Goal: Complete application form

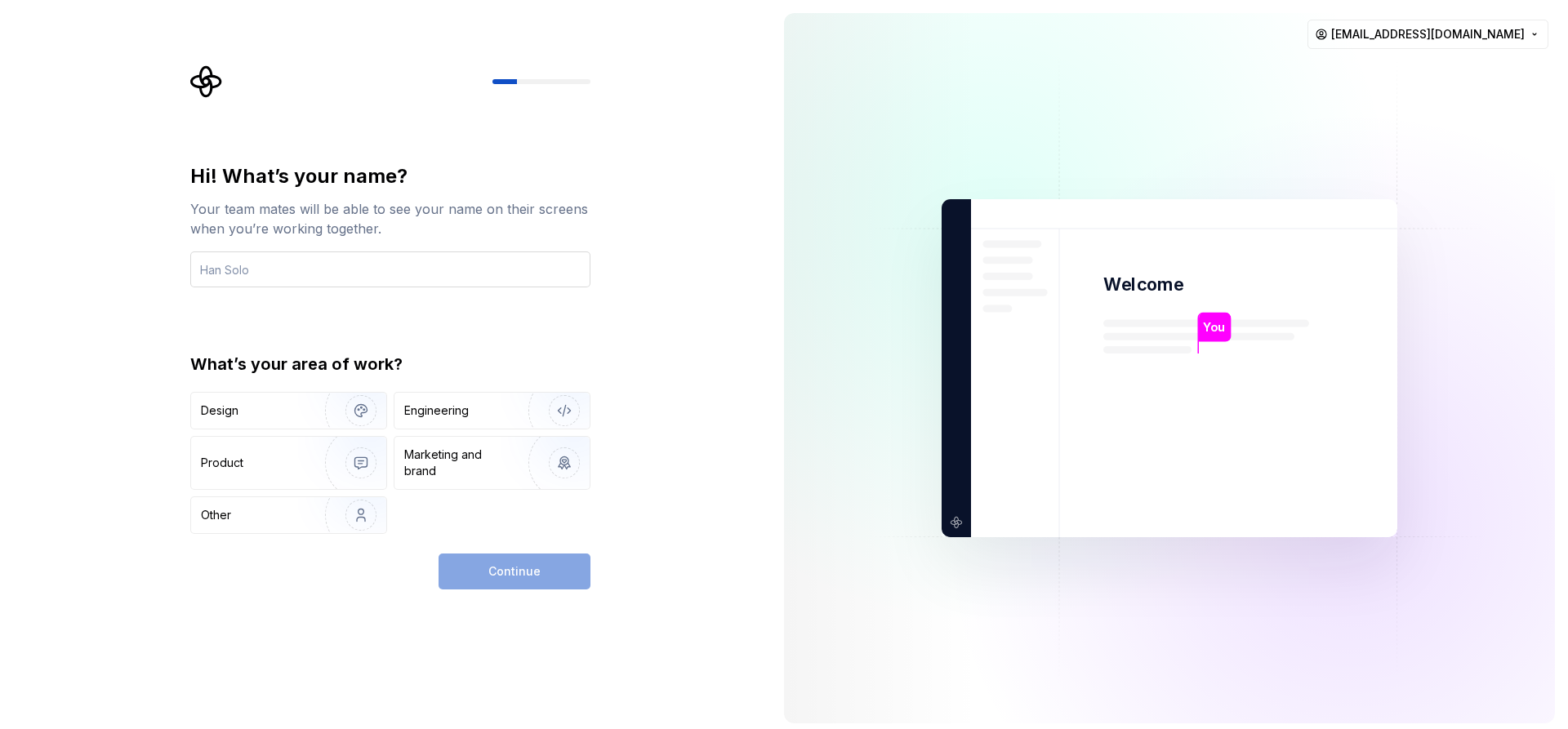
click at [307, 273] on input "text" at bounding box center [390, 270] width 400 height 36
click at [298, 277] on input "text" at bounding box center [390, 270] width 400 height 36
type input "joshiibazzooka"
click at [311, 413] on img "button" at bounding box center [350, 411] width 105 height 109
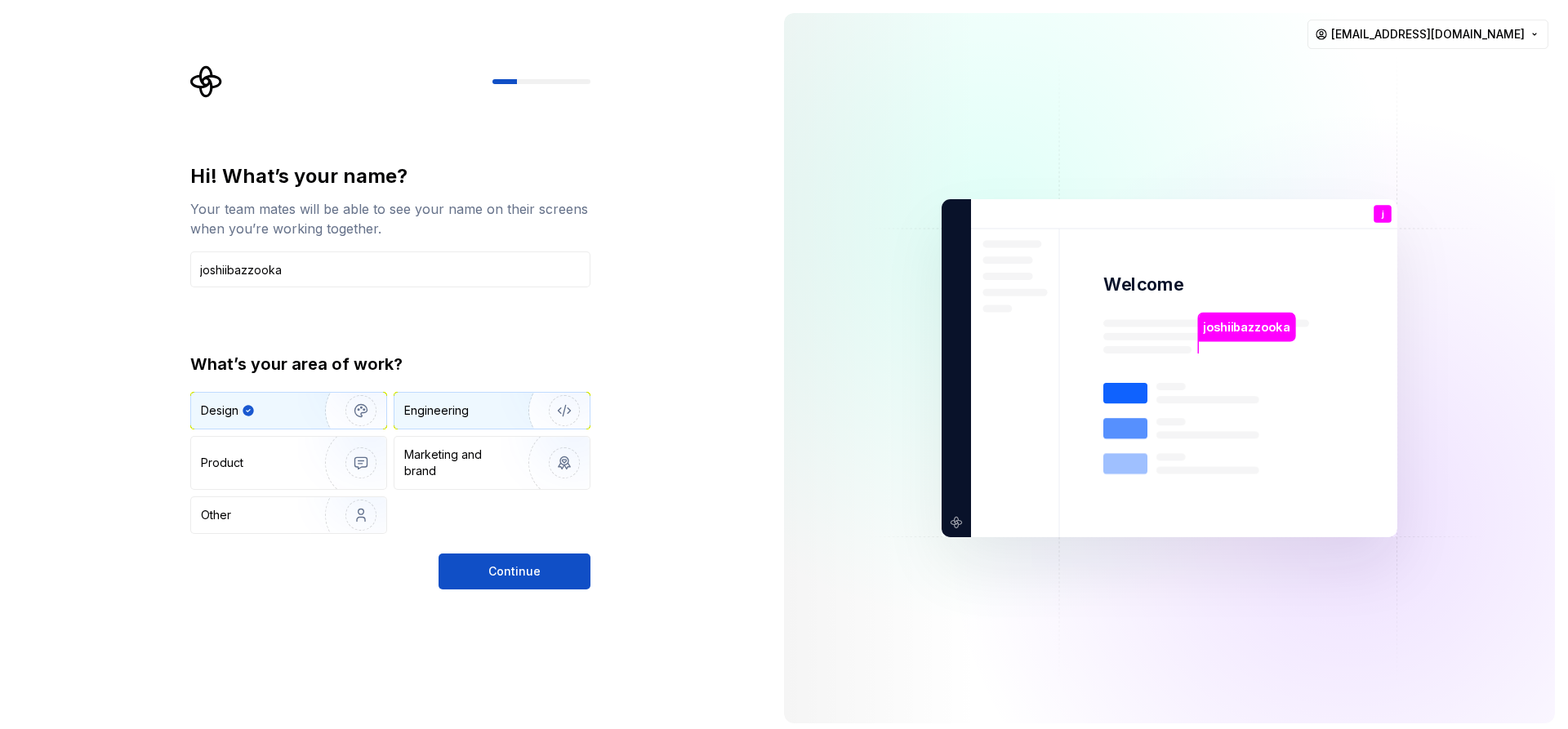
click at [478, 416] on div "Engineering" at bounding box center [469, 410] width 130 height 16
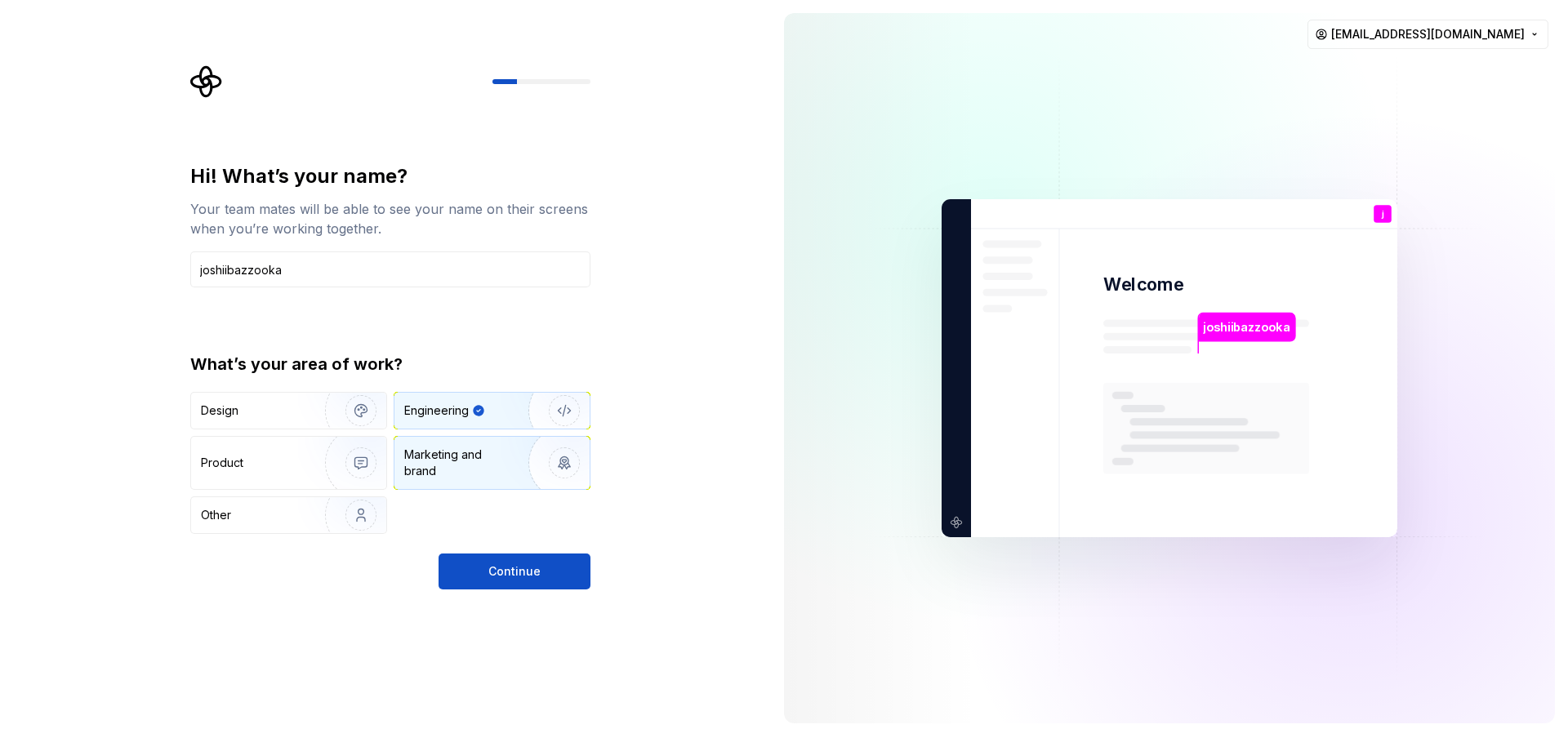
drag, startPoint x: 468, startPoint y: 464, endPoint x: 454, endPoint y: 464, distance: 14.0
click at [468, 464] on div "Marketing and brand" at bounding box center [459, 463] width 110 height 33
click at [307, 451] on img "button" at bounding box center [350, 463] width 105 height 109
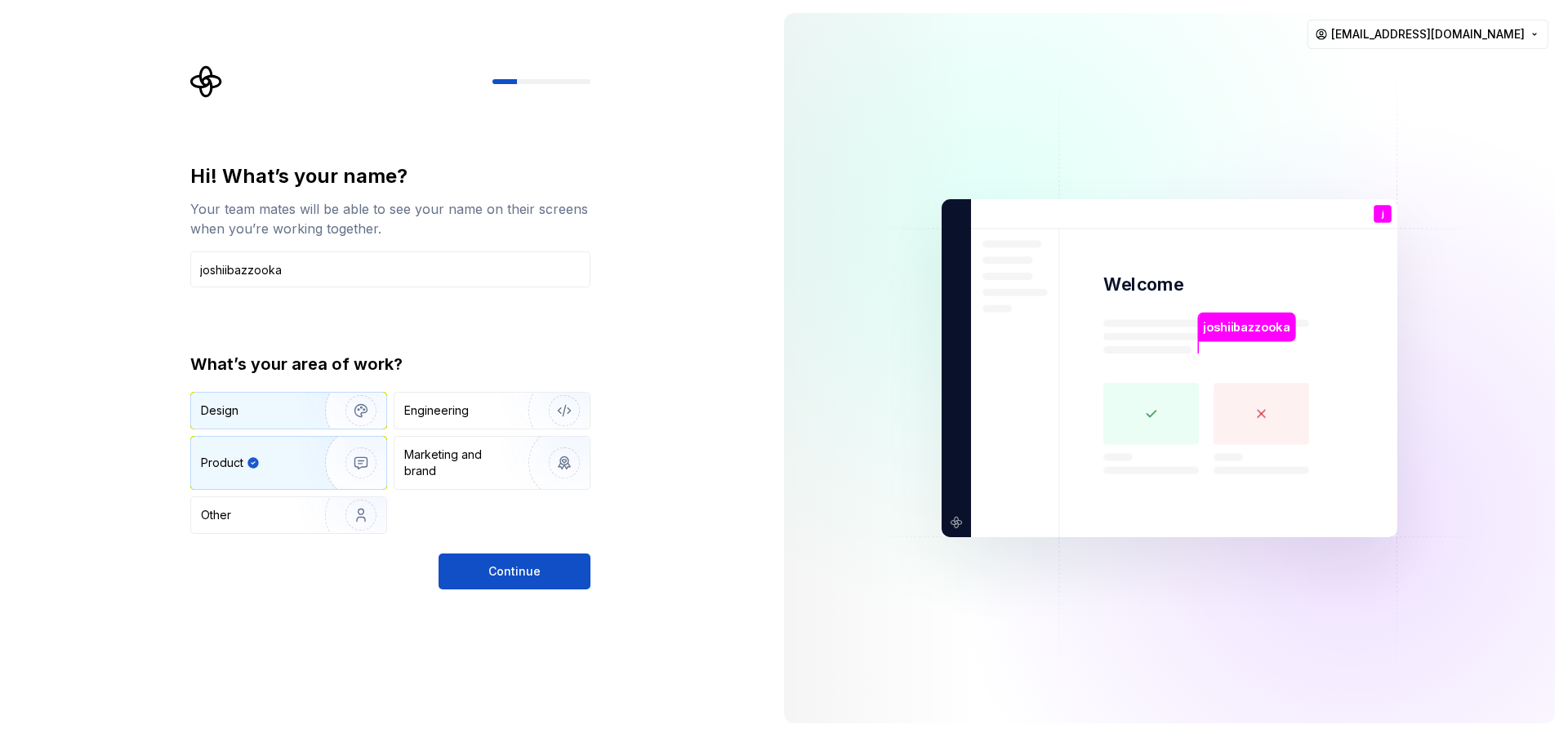
click at [298, 419] on div "Design" at bounding box center [289, 411] width 196 height 36
click at [288, 485] on div "Product" at bounding box center [289, 463] width 196 height 52
click at [289, 397] on div "Design" at bounding box center [289, 411] width 196 height 36
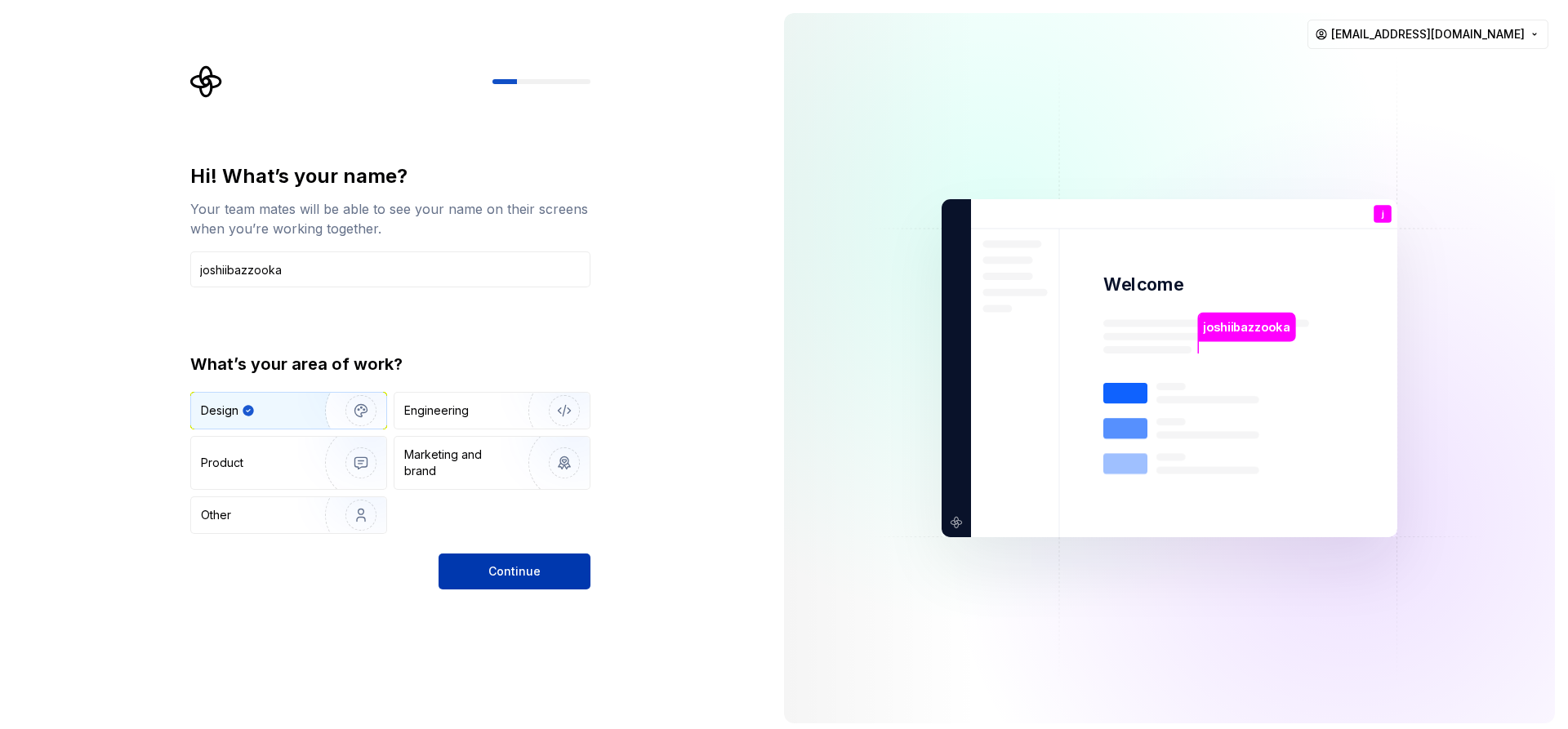
click at [517, 586] on button "Continue" at bounding box center [515, 572] width 152 height 36
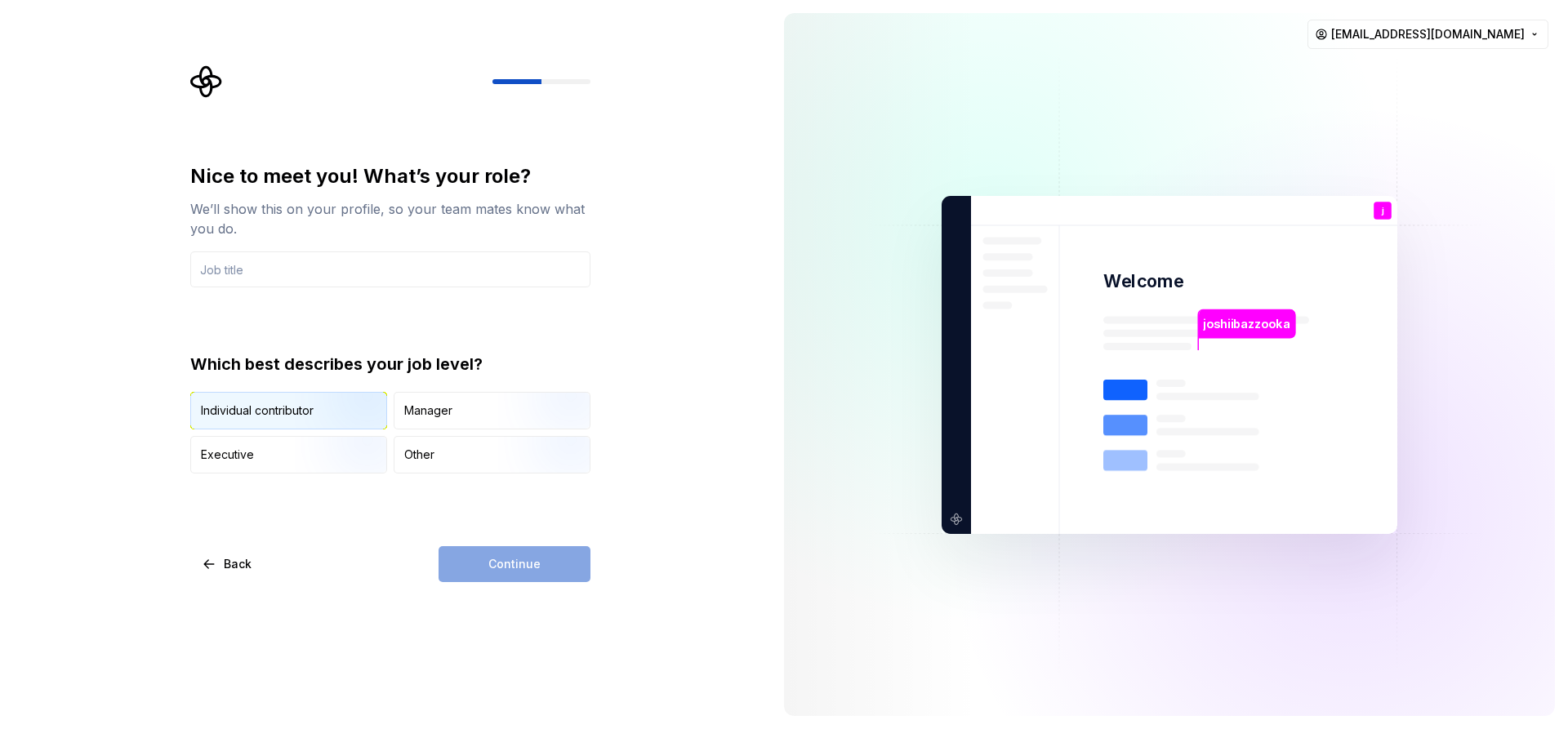
click at [338, 419] on img "button" at bounding box center [347, 431] width 105 height 109
drag, startPoint x: 427, startPoint y: 445, endPoint x: 389, endPoint y: 456, distance: 39.6
click at [414, 451] on div "Other" at bounding box center [492, 455] width 196 height 36
click at [325, 412] on img "button" at bounding box center [347, 431] width 105 height 109
click at [311, 278] on input "text" at bounding box center [390, 270] width 400 height 36
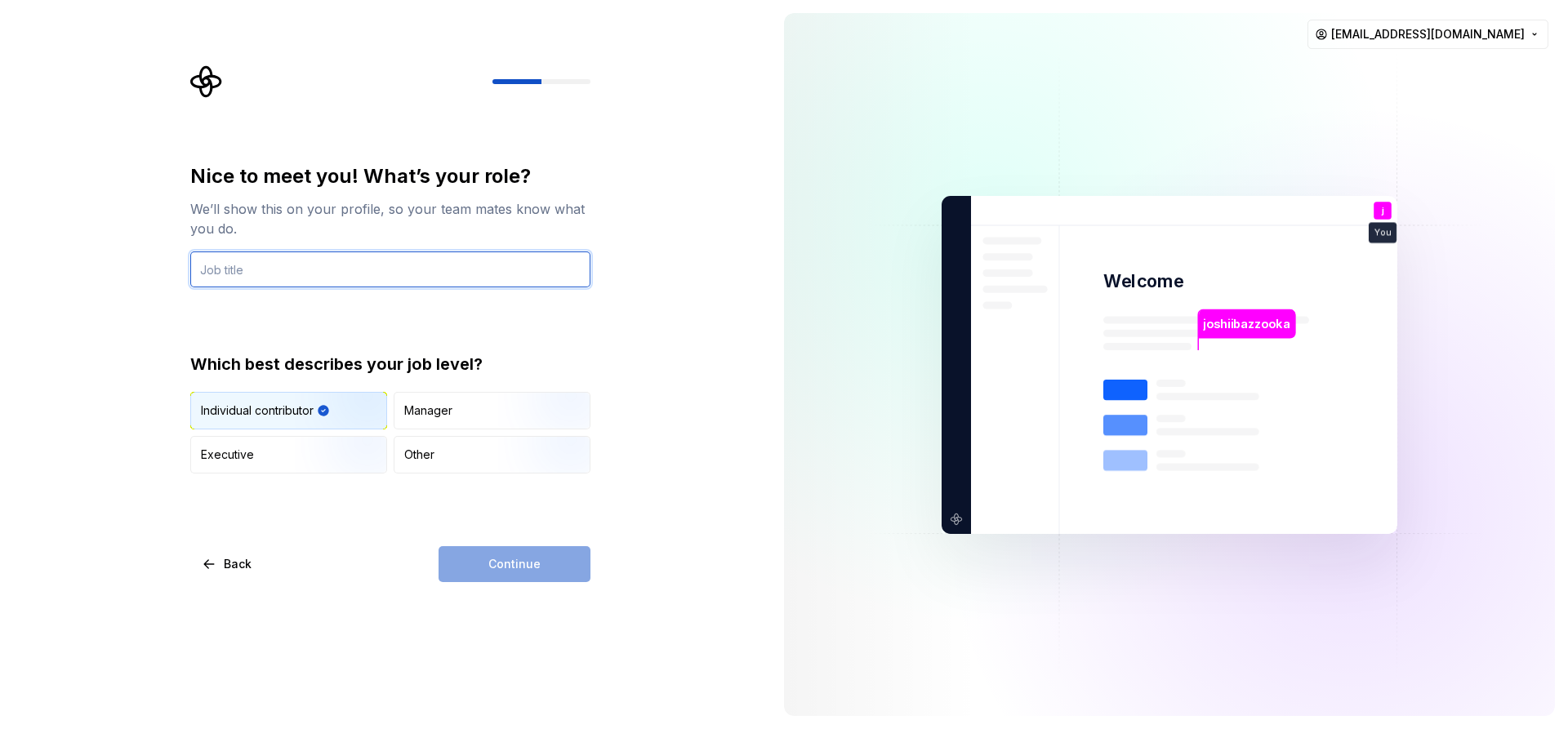
type input "Entrepeneur"
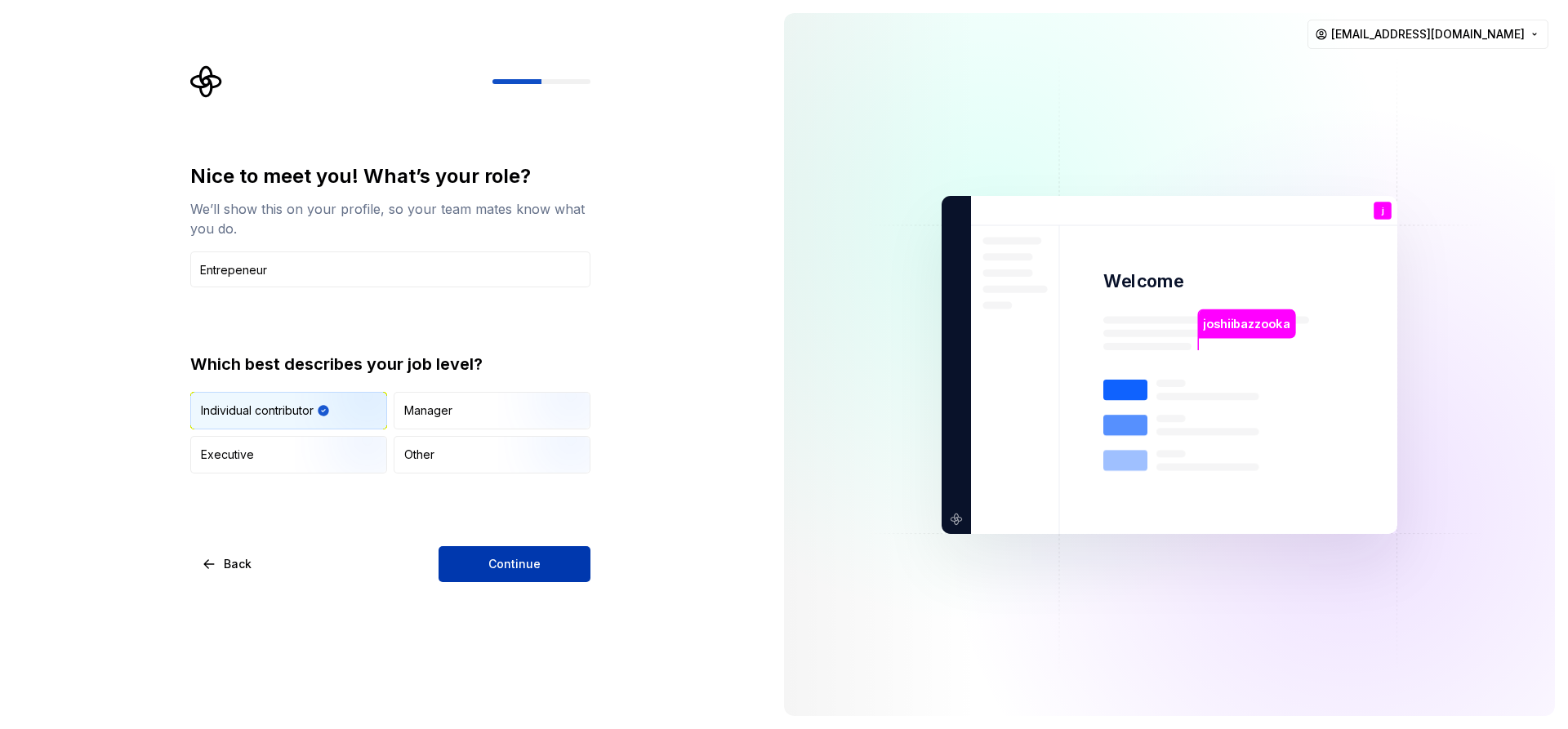
click at [485, 571] on button "Continue" at bounding box center [515, 564] width 152 height 36
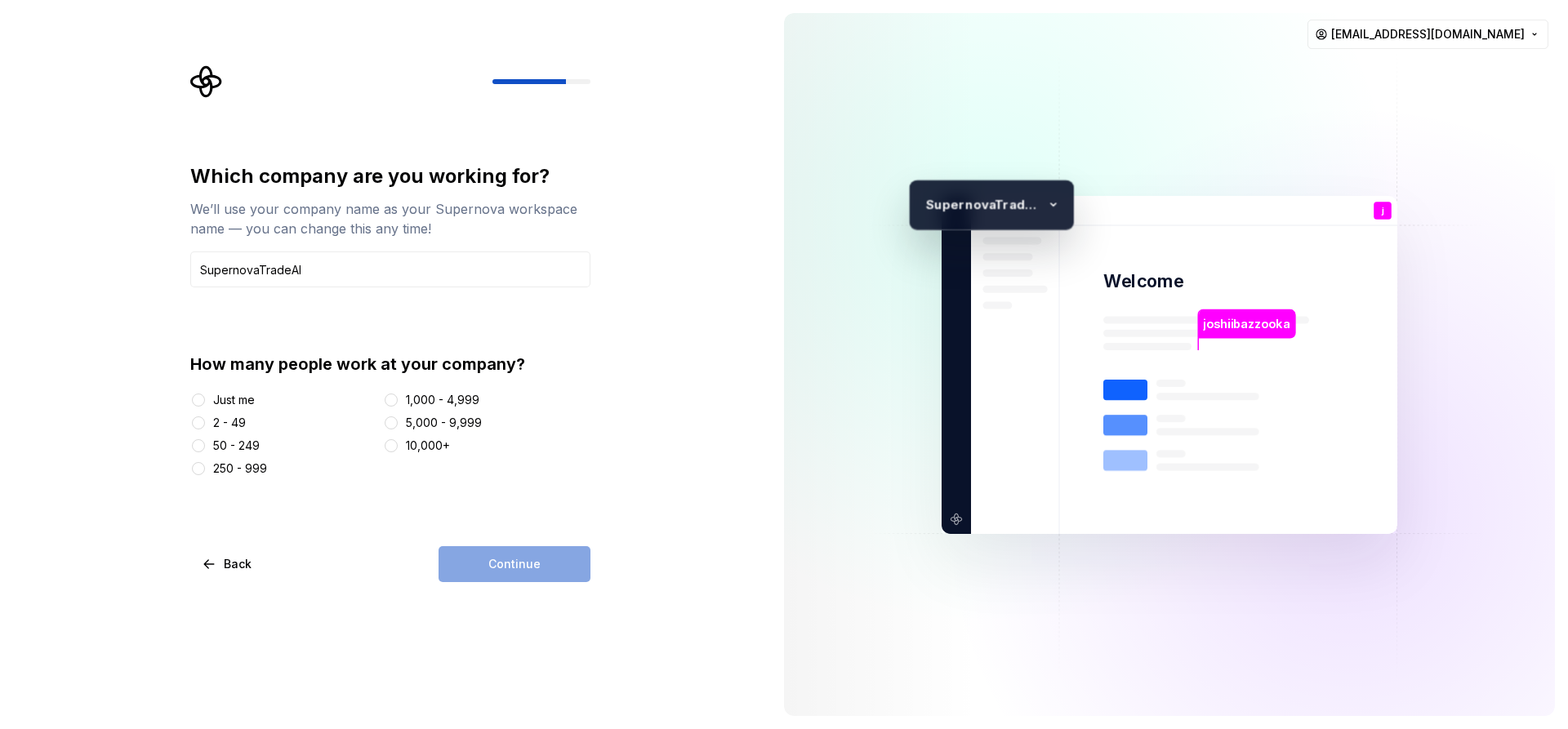
type input "SupernovaTradeAI"
click at [230, 397] on div "Just me" at bounding box center [234, 400] width 42 height 16
click at [205, 397] on button "Just me" at bounding box center [198, 400] width 13 height 13
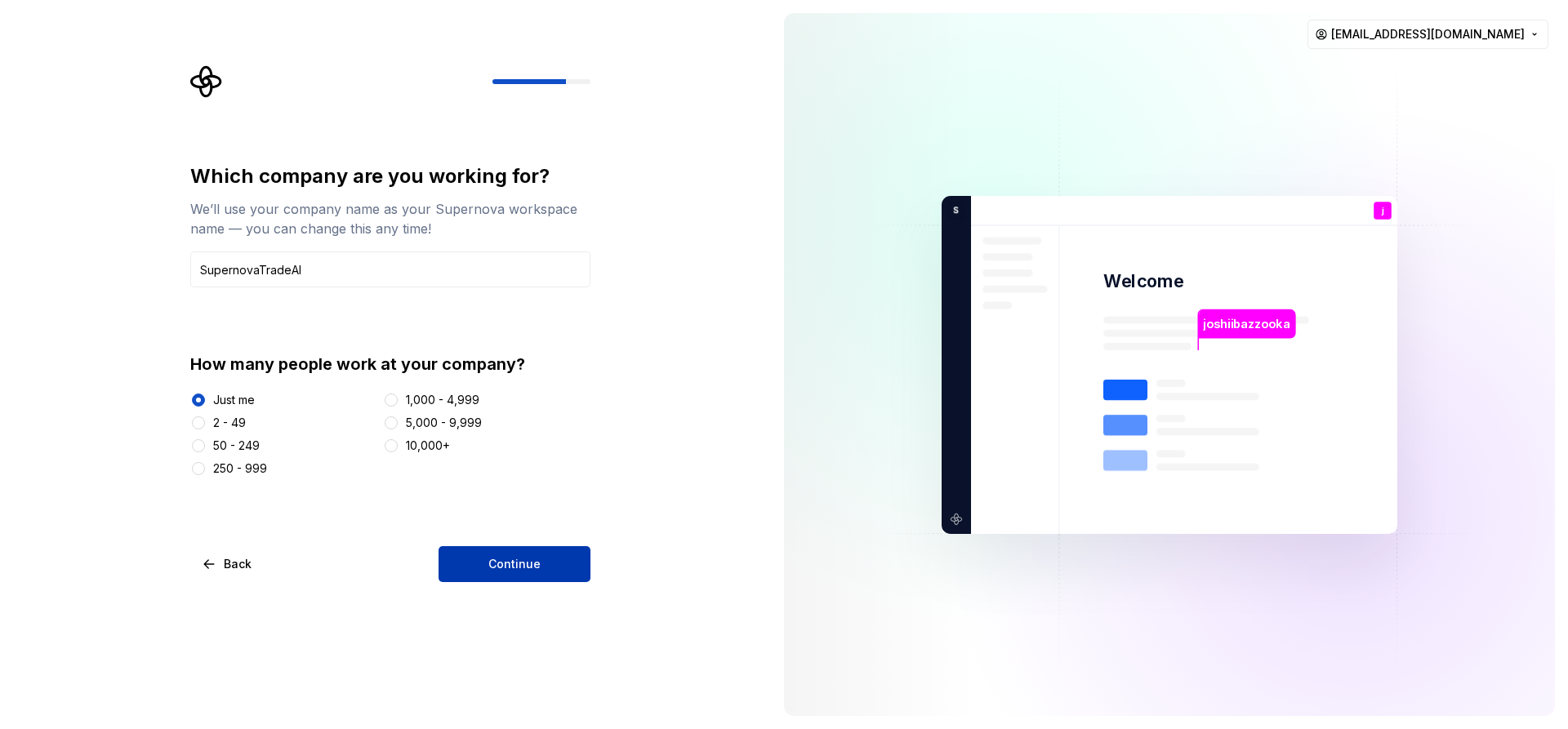
click at [488, 548] on button "Continue" at bounding box center [515, 564] width 152 height 36
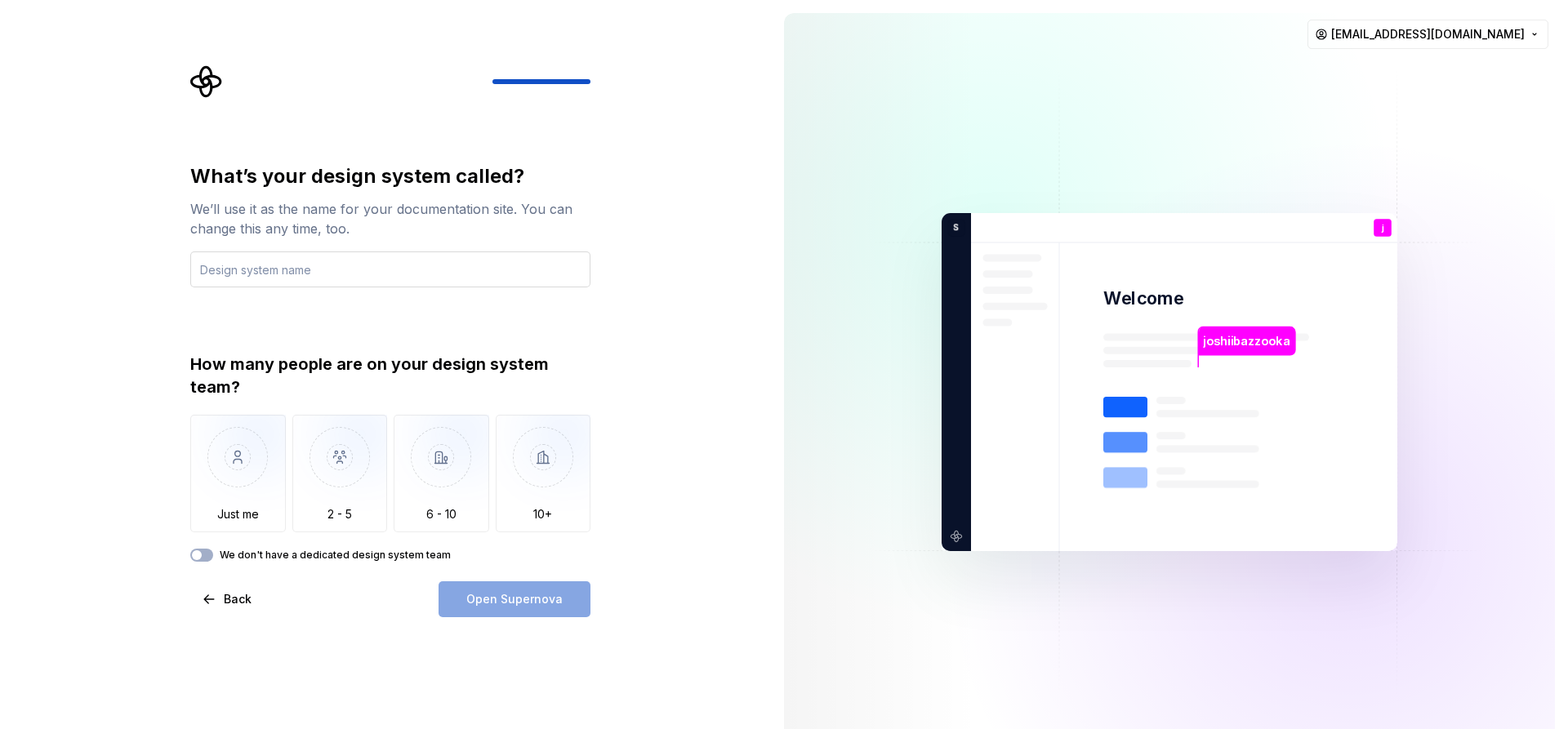
click at [398, 273] on input "text" at bounding box center [390, 270] width 400 height 36
click at [253, 460] on img "button" at bounding box center [238, 469] width 95 height 109
click at [211, 555] on button "We don't have a dedicated design system team" at bounding box center [202, 554] width 22 height 13
click at [198, 554] on icon "button" at bounding box center [197, 555] width 4 height 3
click at [198, 554] on span "button" at bounding box center [196, 554] width 10 height 10
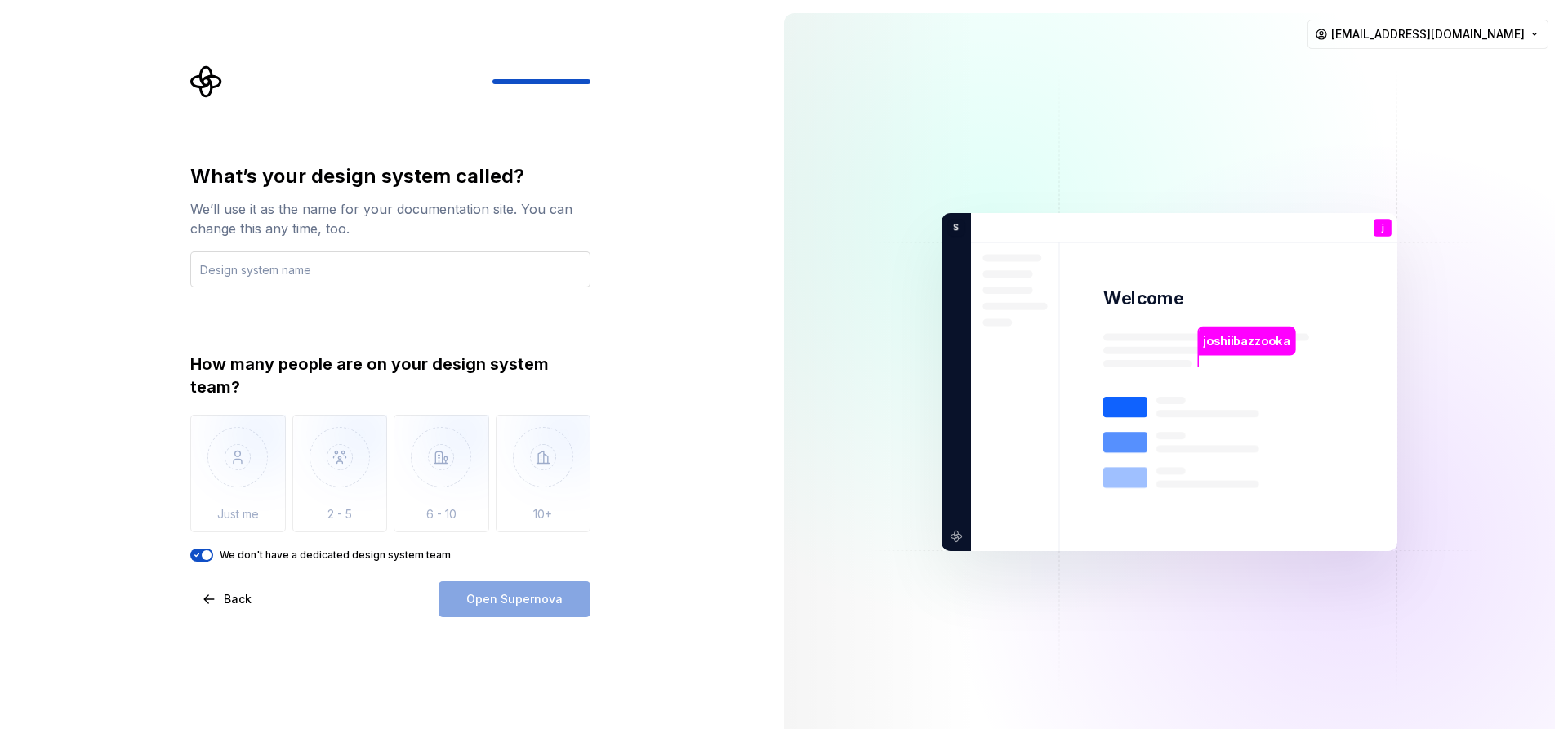
click at [291, 271] on input "text" at bounding box center [390, 270] width 400 height 36
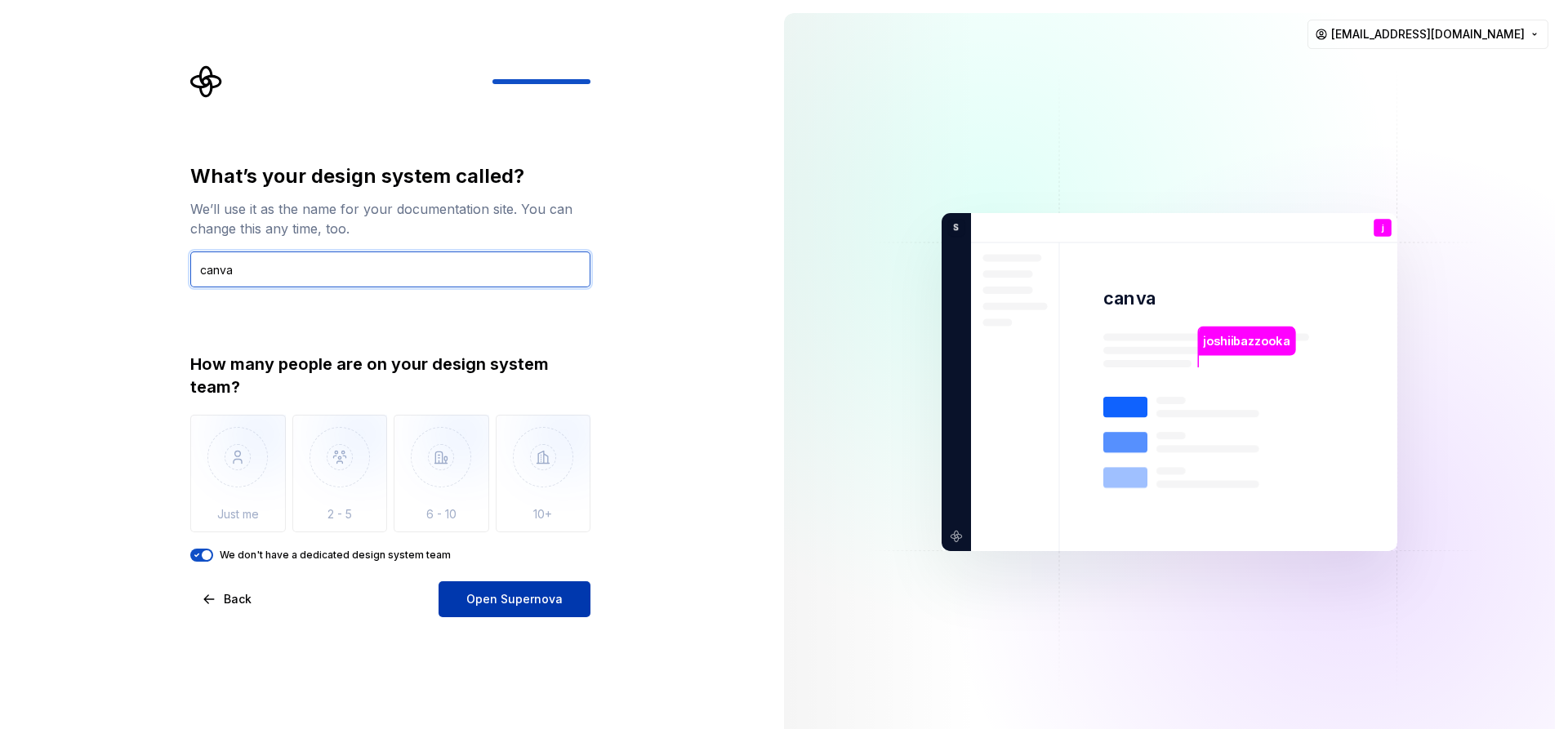
type input "canva"
click at [544, 596] on span "Open Supernova" at bounding box center [514, 598] width 96 height 16
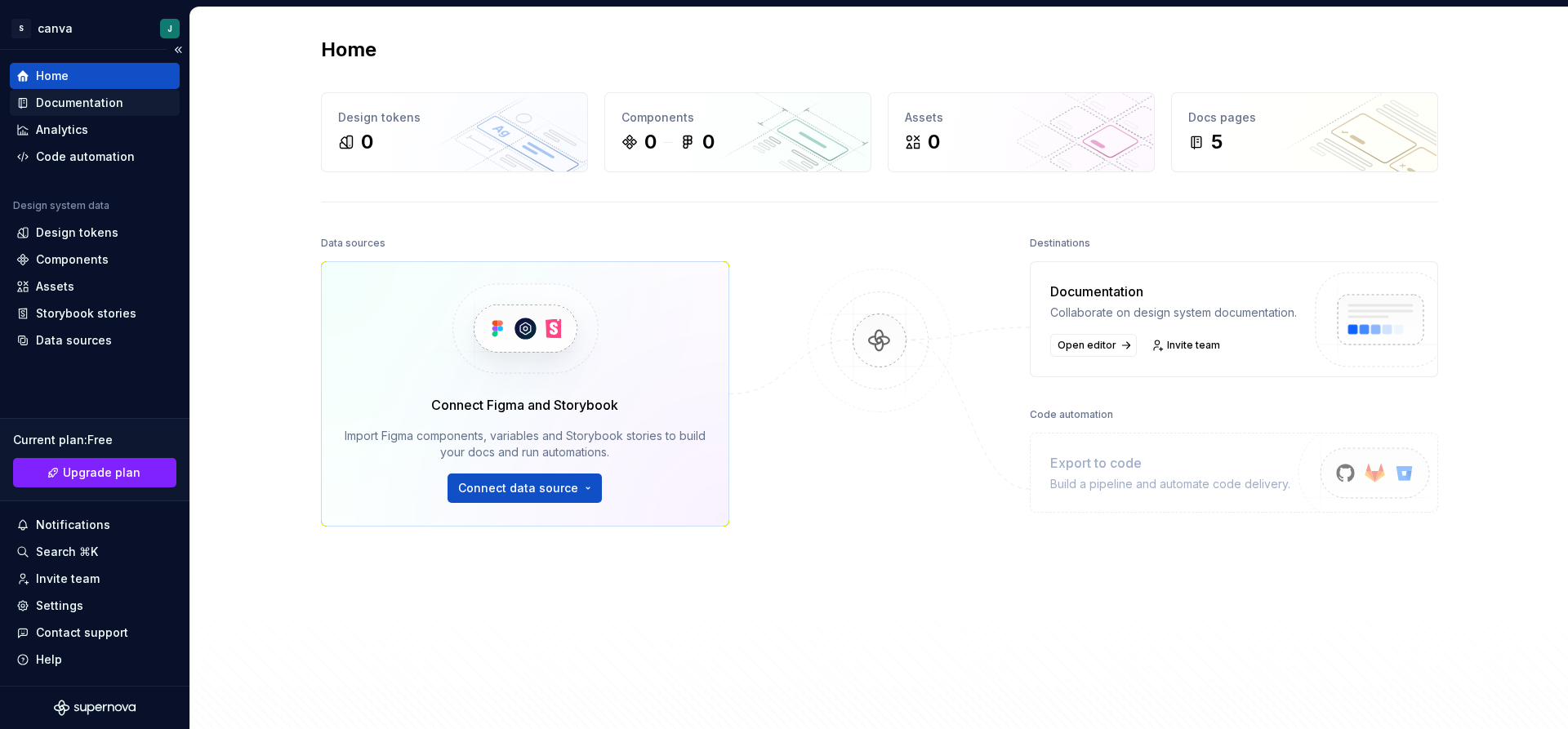
click at [80, 106] on div "Documentation" at bounding box center [80, 102] width 87 height 16
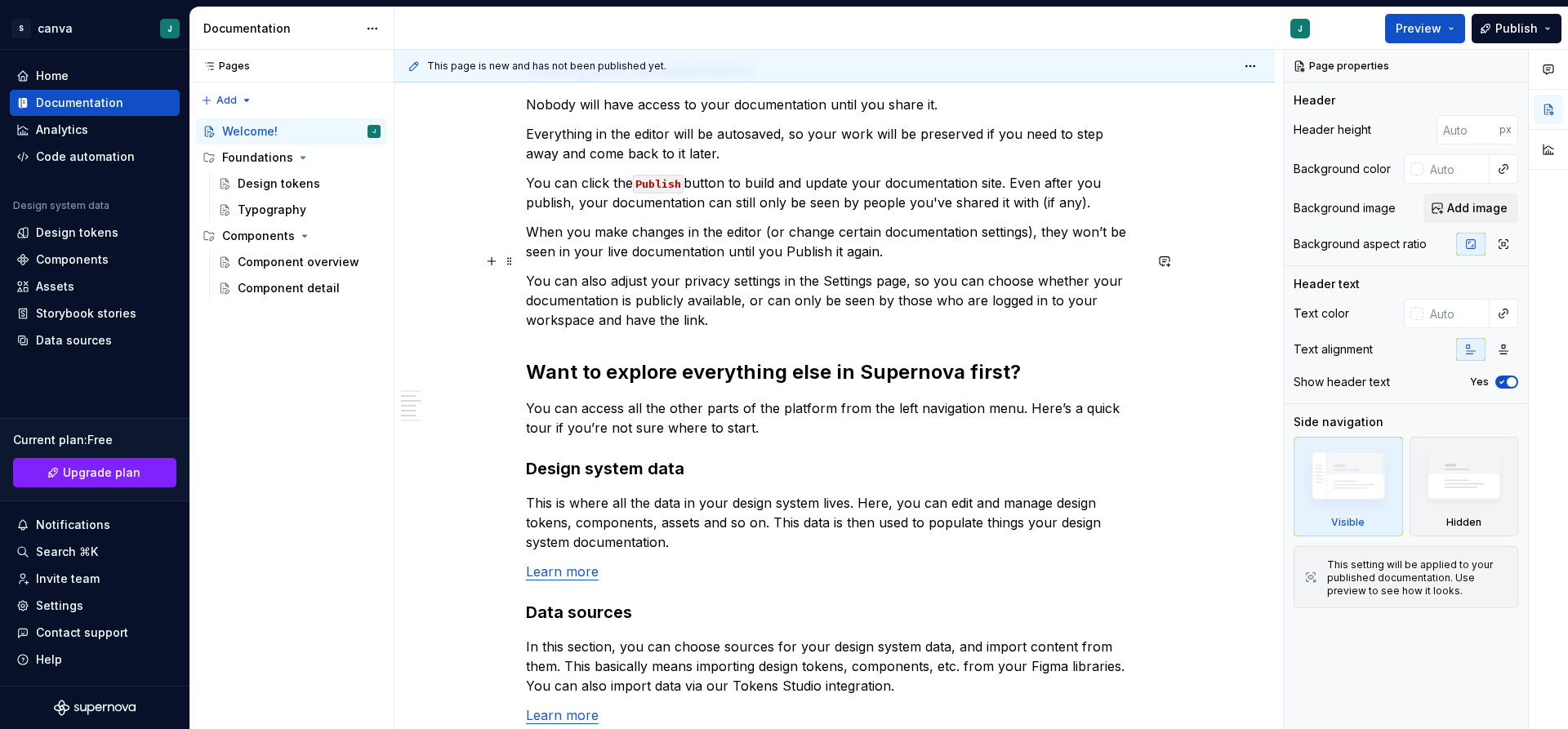
scroll to position [816, 0]
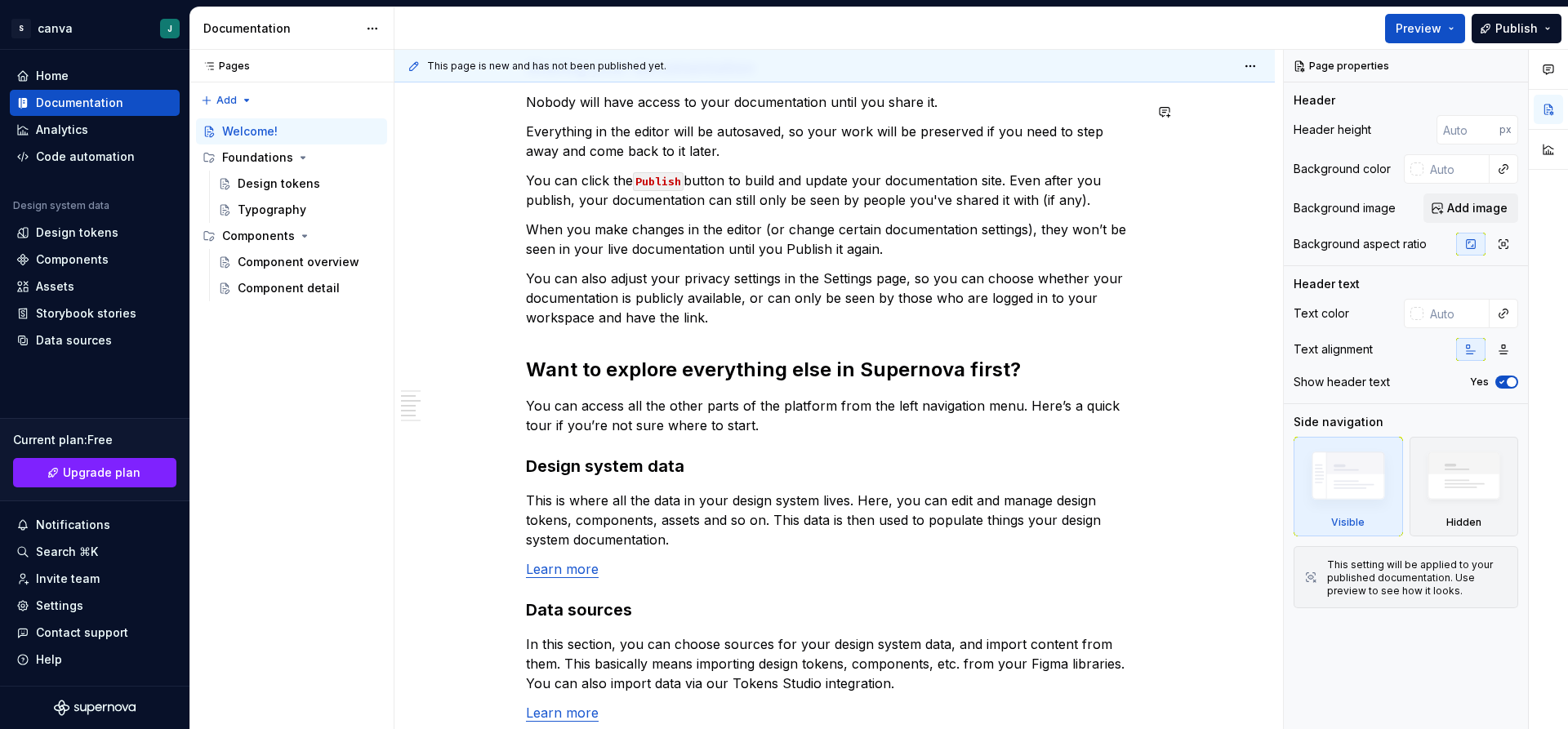
type textarea "*"
